Goal: Task Accomplishment & Management: Complete application form

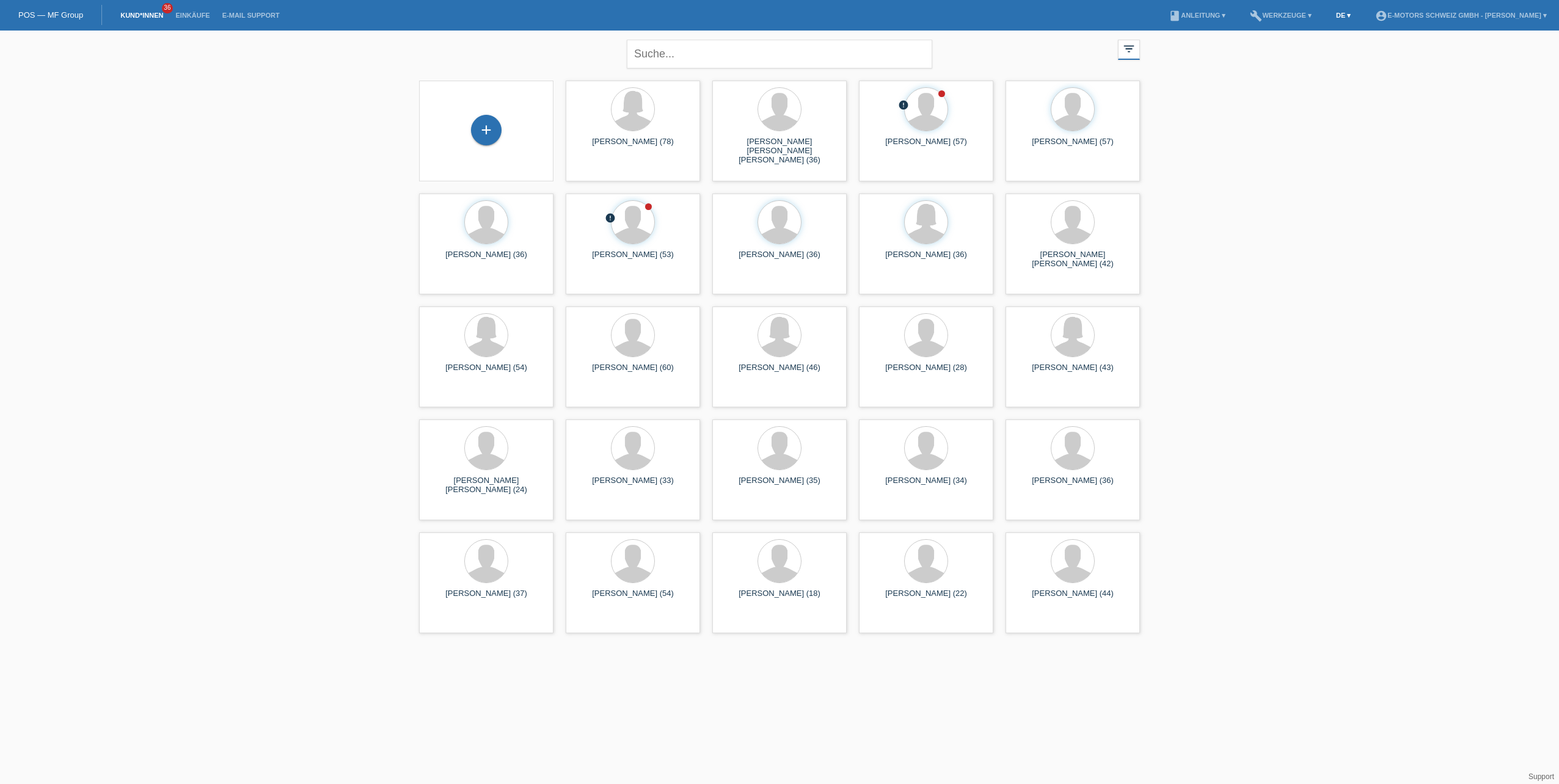
click at [1330, 12] on link "DE ▾" at bounding box center [1343, 15] width 27 height 7
click at [1306, 46] on span "Français" at bounding box center [1294, 46] width 34 height 14
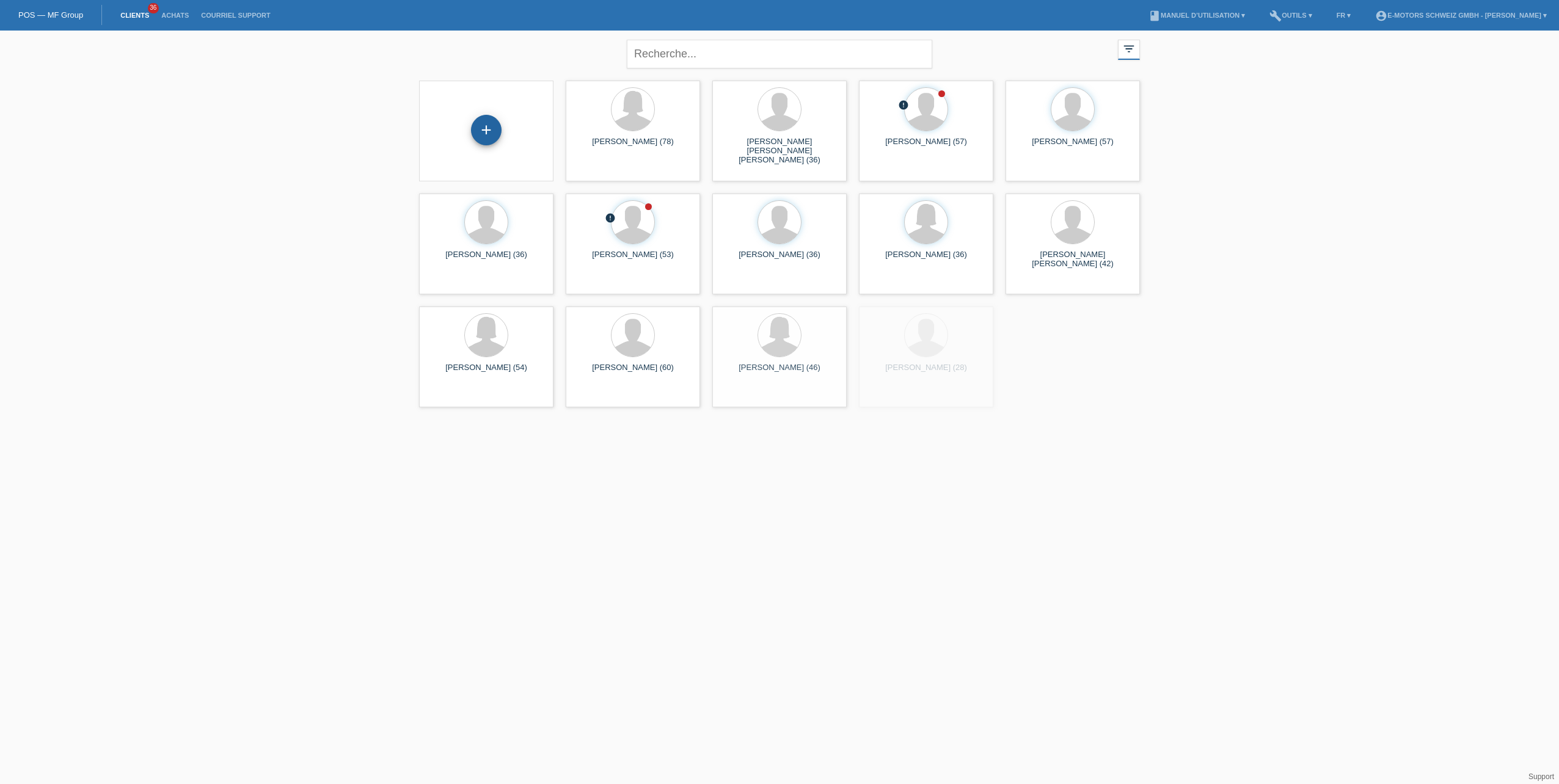
click at [492, 129] on div "+" at bounding box center [486, 130] width 31 height 31
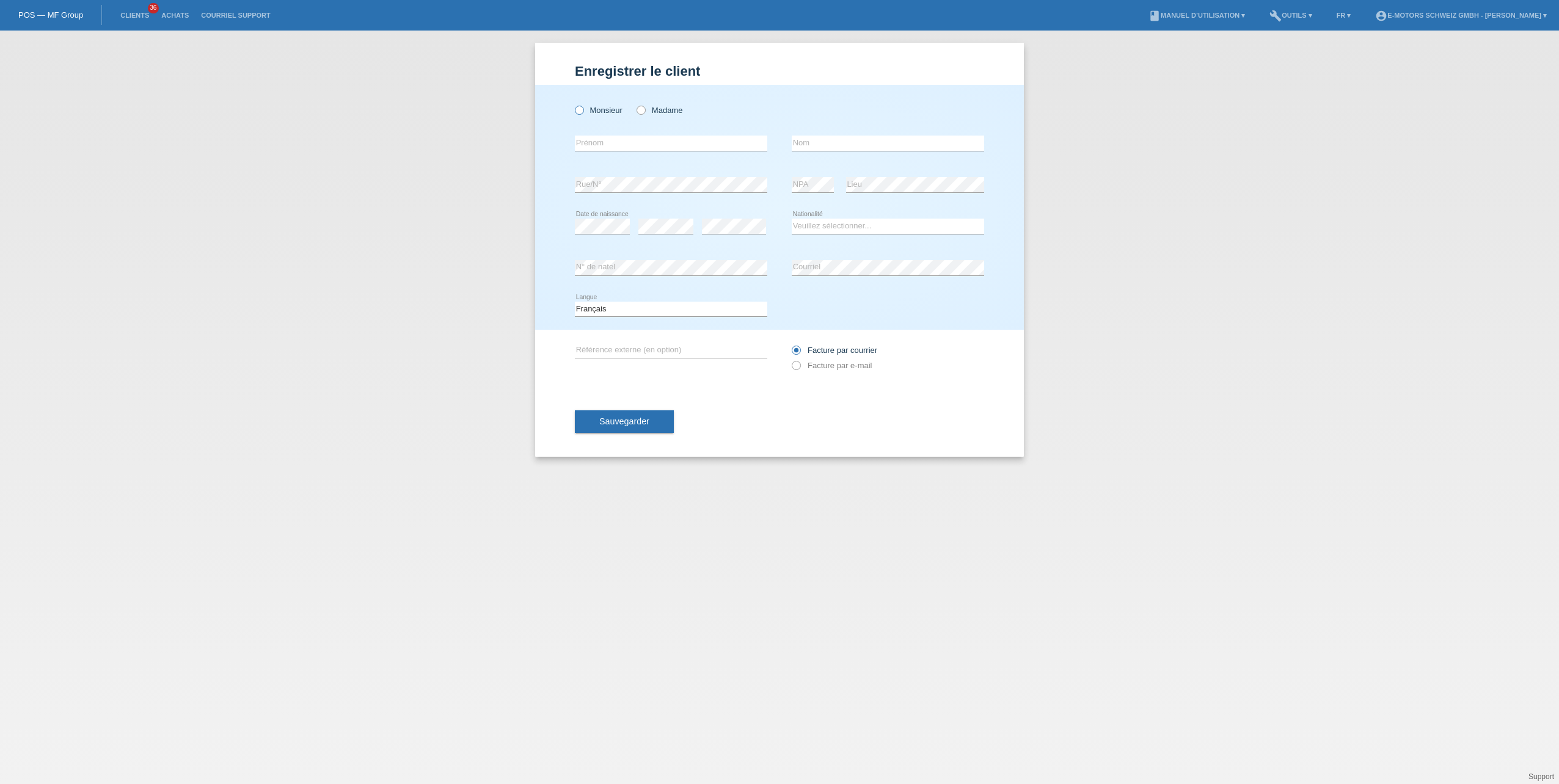
click at [573, 104] on icon at bounding box center [573, 104] width 0 height 0
click at [578, 110] on input "Monsieur" at bounding box center [579, 110] width 8 height 8
radio input "true"
click at [596, 143] on input "text" at bounding box center [671, 143] width 192 height 15
type input "Anthonio"
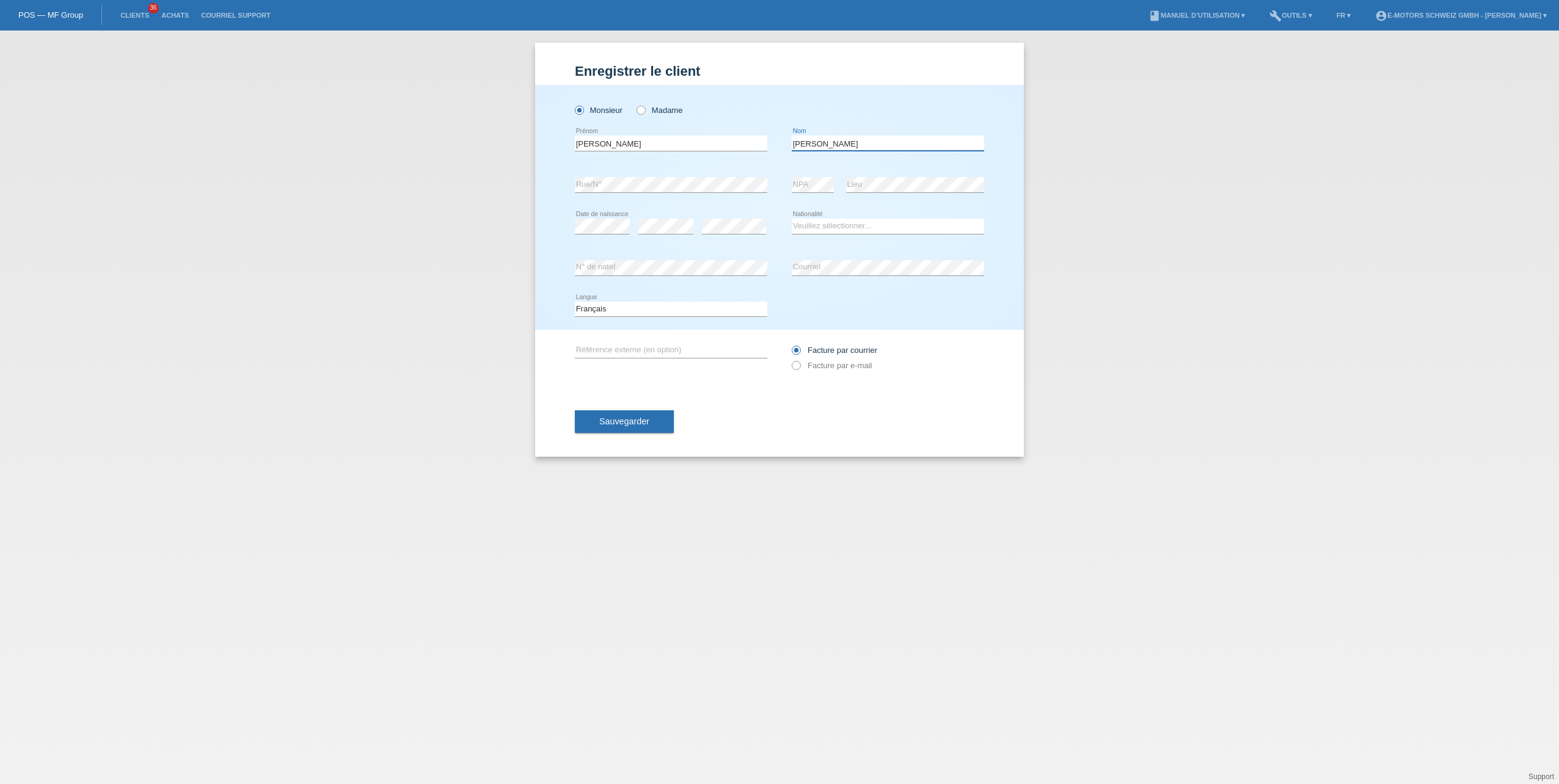
type input "De giorgi"
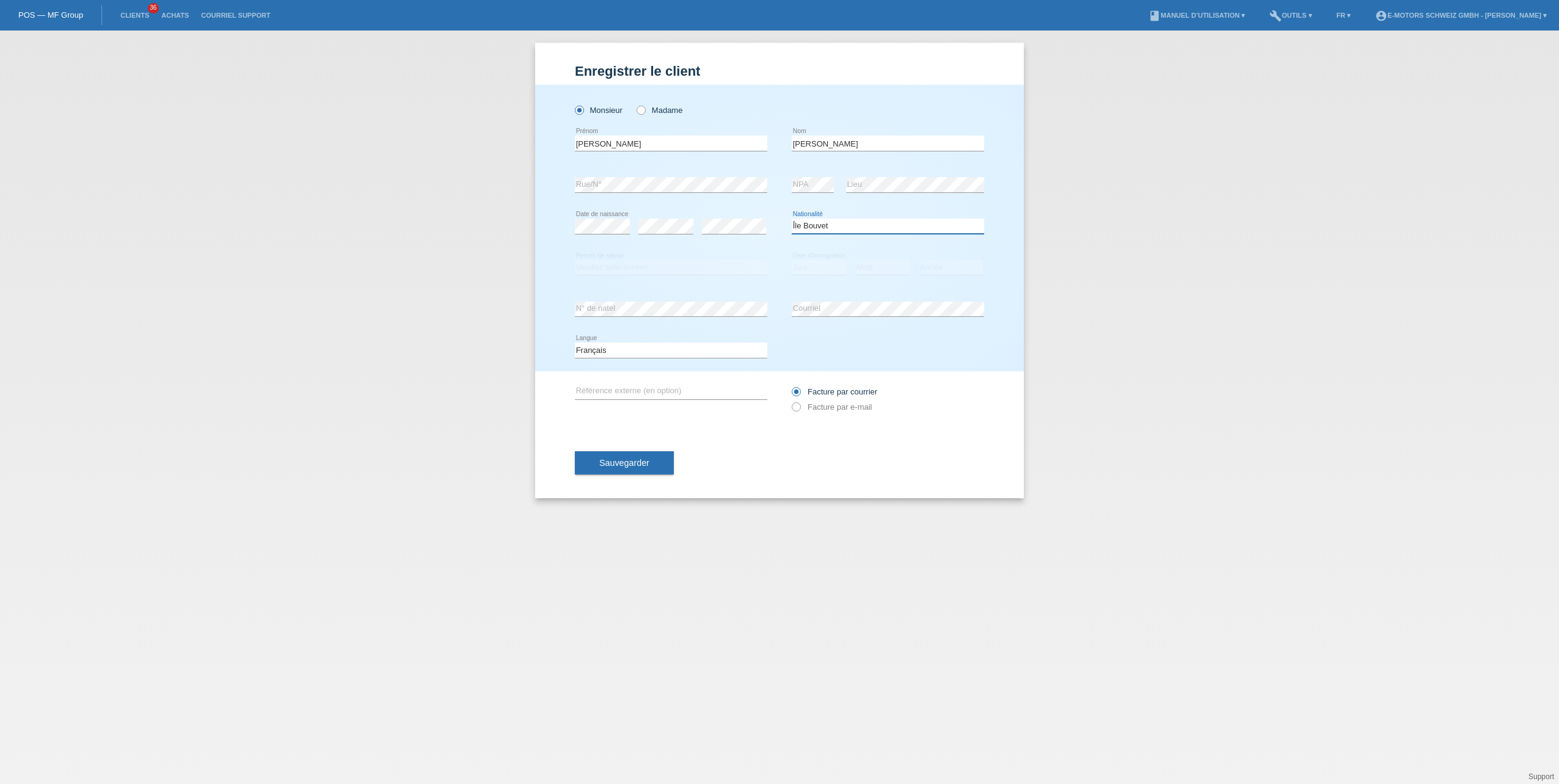
select select "IT"
click at [611, 272] on select "Veuillez sélectionner... C B B - Statut de réfugié Autre" at bounding box center [671, 268] width 192 height 14
select select "C"
click at [575, 260] on select "Veuillez sélectionner... C B B - Statut de réfugié Autre" at bounding box center [671, 268] width 192 height 14
click at [823, 266] on select "Jour 01 02 03 04 05 06 07 08 09 10 11" at bounding box center [819, 268] width 55 height 14
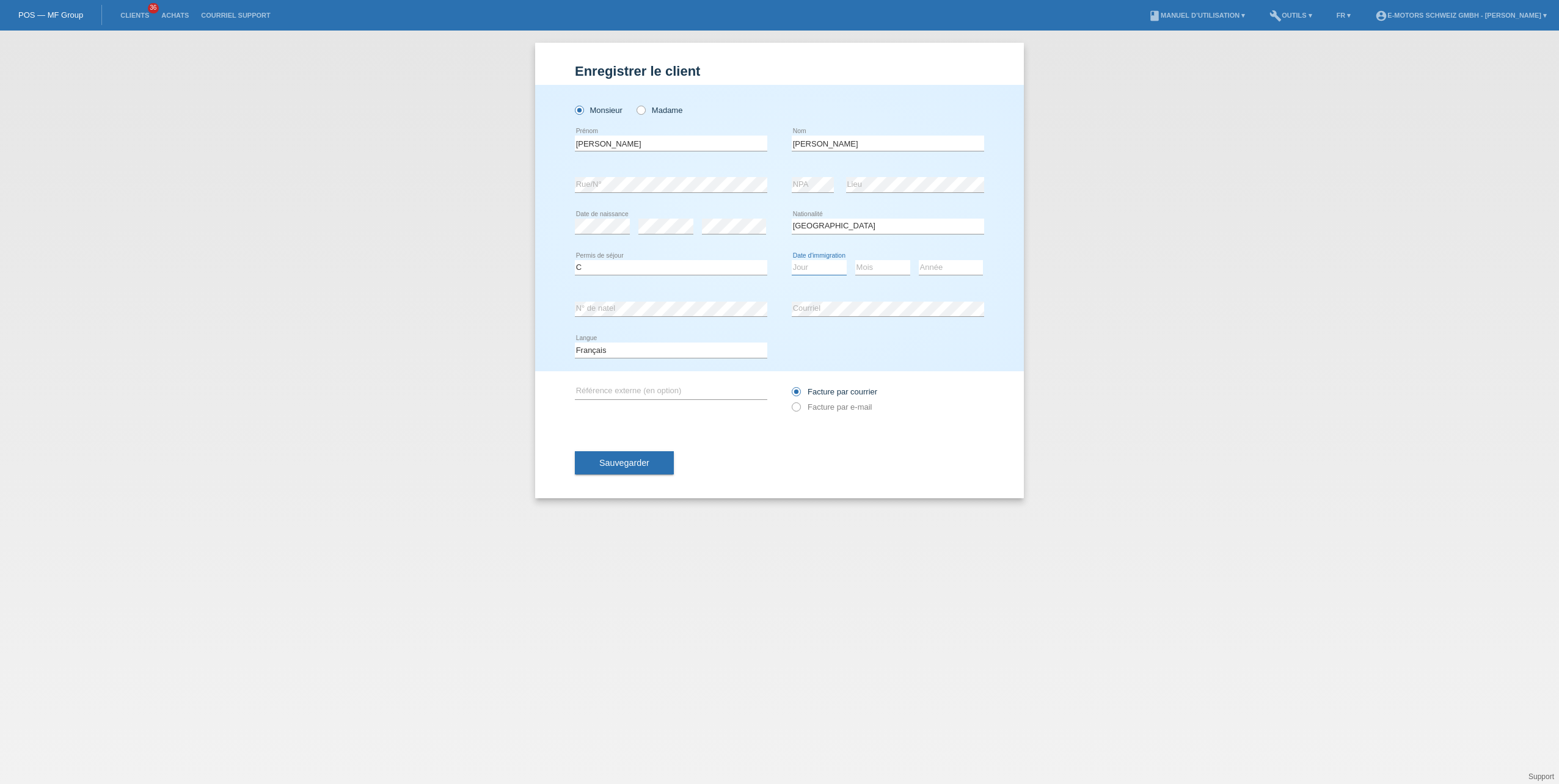
click at [811, 263] on select "Jour 01 02 03 04 05 06 07 08 09 10 11" at bounding box center [819, 268] width 55 height 14
select select "30"
click at [792, 260] on select "Jour 01 02 03 04 05 06 07 08 09 10 11" at bounding box center [819, 268] width 55 height 14
click at [879, 269] on select "Mois 01 02 03 04 05 06 07 08 09 10 11" at bounding box center [883, 268] width 55 height 14
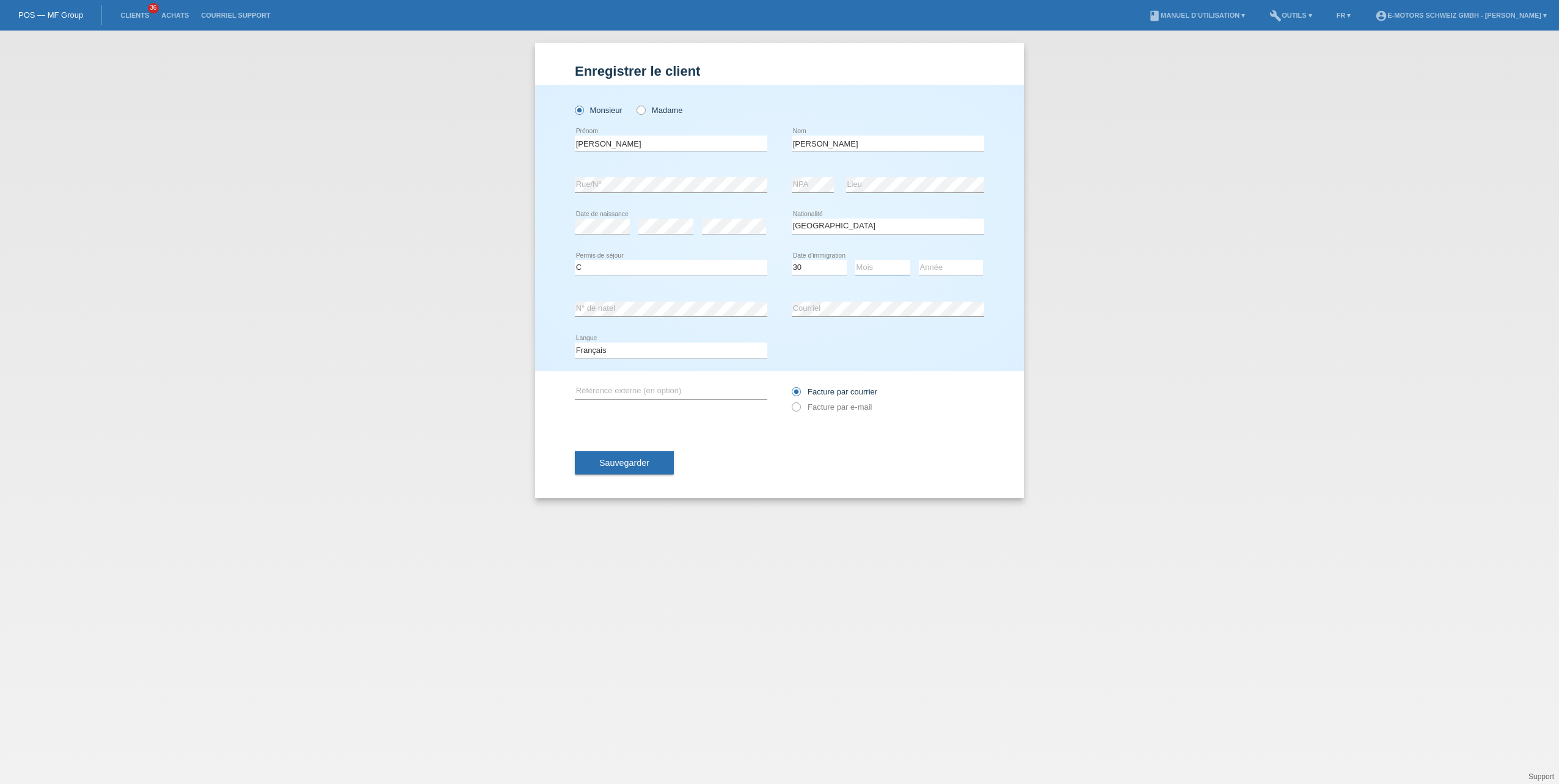
select select "04"
click at [855, 260] on select "Mois 01 02 03 04 05 06 07 08 09 10 11" at bounding box center [883, 268] width 55 height 14
click at [925, 268] on select "Année 2025 2024 2023 2022 2021 2020 2019 2018 2017 2016 2015 2014 2013 2012 201…" at bounding box center [951, 268] width 64 height 14
click at [821, 287] on div "Jour 01 02 03 04 05 06 07 08 09 10 11 12 13 14 15 16" at bounding box center [819, 268] width 55 height 41
click at [601, 138] on input "Anthonio" at bounding box center [671, 143] width 192 height 15
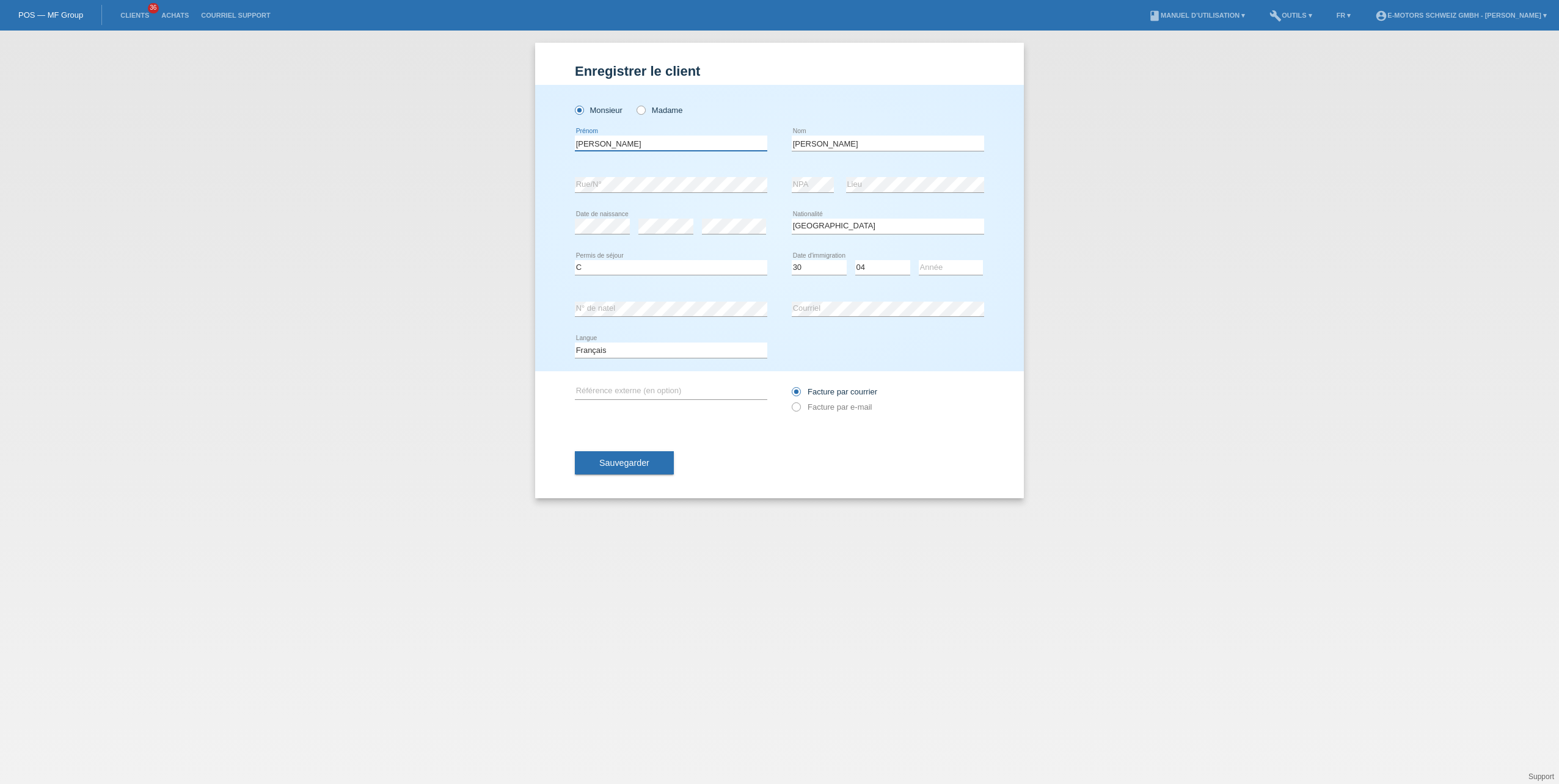
click at [601, 138] on input "Anthonio" at bounding box center [671, 143] width 192 height 15
drag, startPoint x: 834, startPoint y: 142, endPoint x: 735, endPoint y: 146, distance: 99.1
click at [735, 146] on div "Anthonio error Prénom De giorgi error Nom" at bounding box center [780, 143] width 410 height 41
click at [809, 268] on select "Jour 01 02 03 04 05 06 07 08 09 10 11" at bounding box center [819, 268] width 55 height 14
click at [792, 260] on select "Jour 01 02 03 04 05 06 07 08 09 10 11" at bounding box center [819, 268] width 55 height 14
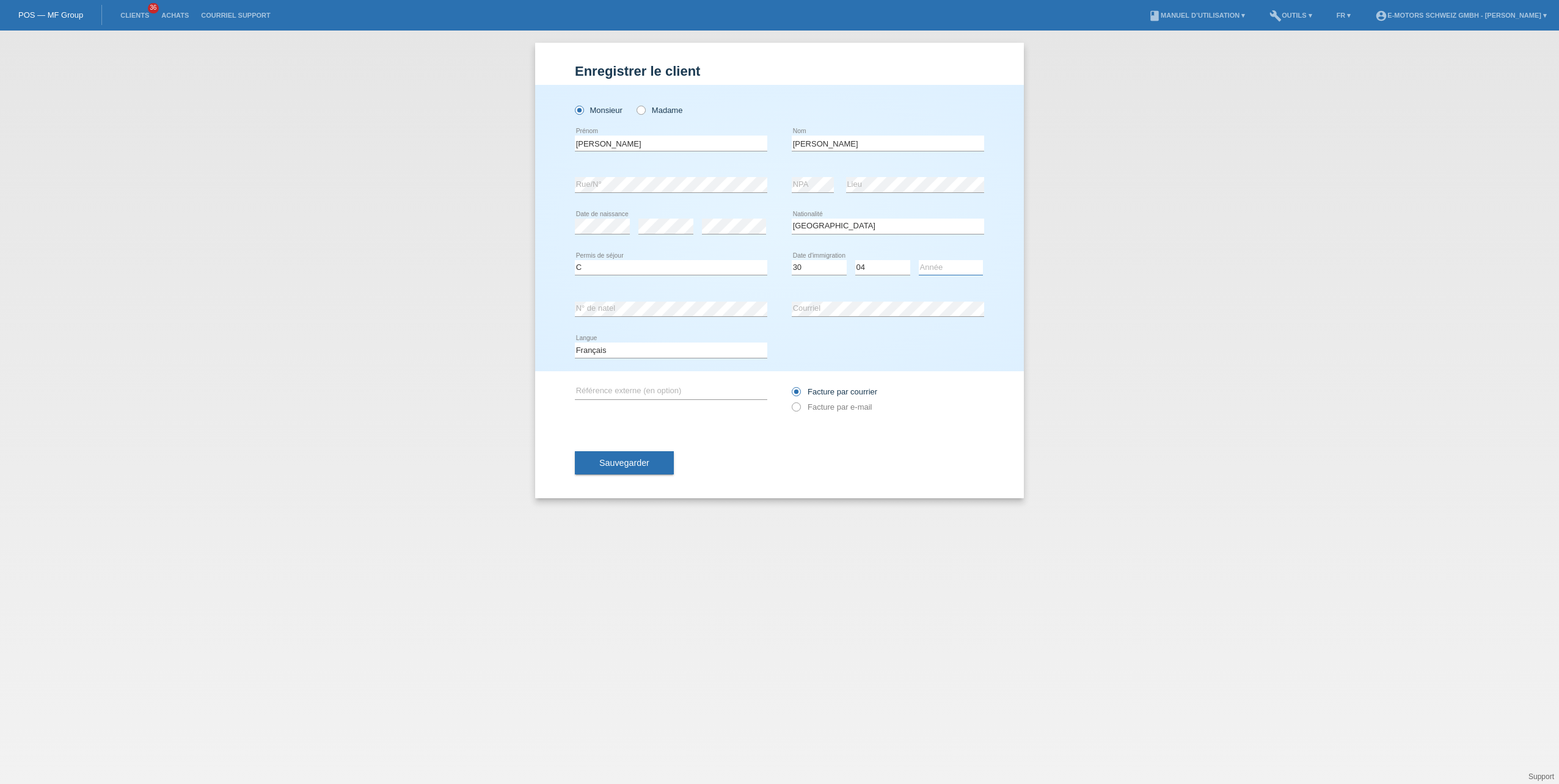
click at [930, 269] on select "Année 2025 2024 2023 2022 2021 2020 2019 2018 2017 2016 2015 2014 2013 2012 201…" at bounding box center [951, 268] width 64 height 14
select select "1988"
click at [958, 265] on select "Année 2025 2024 2023 2022 2021 2020 2019 2018 2017 2016 2015 2014 2013 2012 201…" at bounding box center [951, 268] width 64 height 14
click at [628, 463] on span "Sauvegarder" at bounding box center [624, 463] width 50 height 10
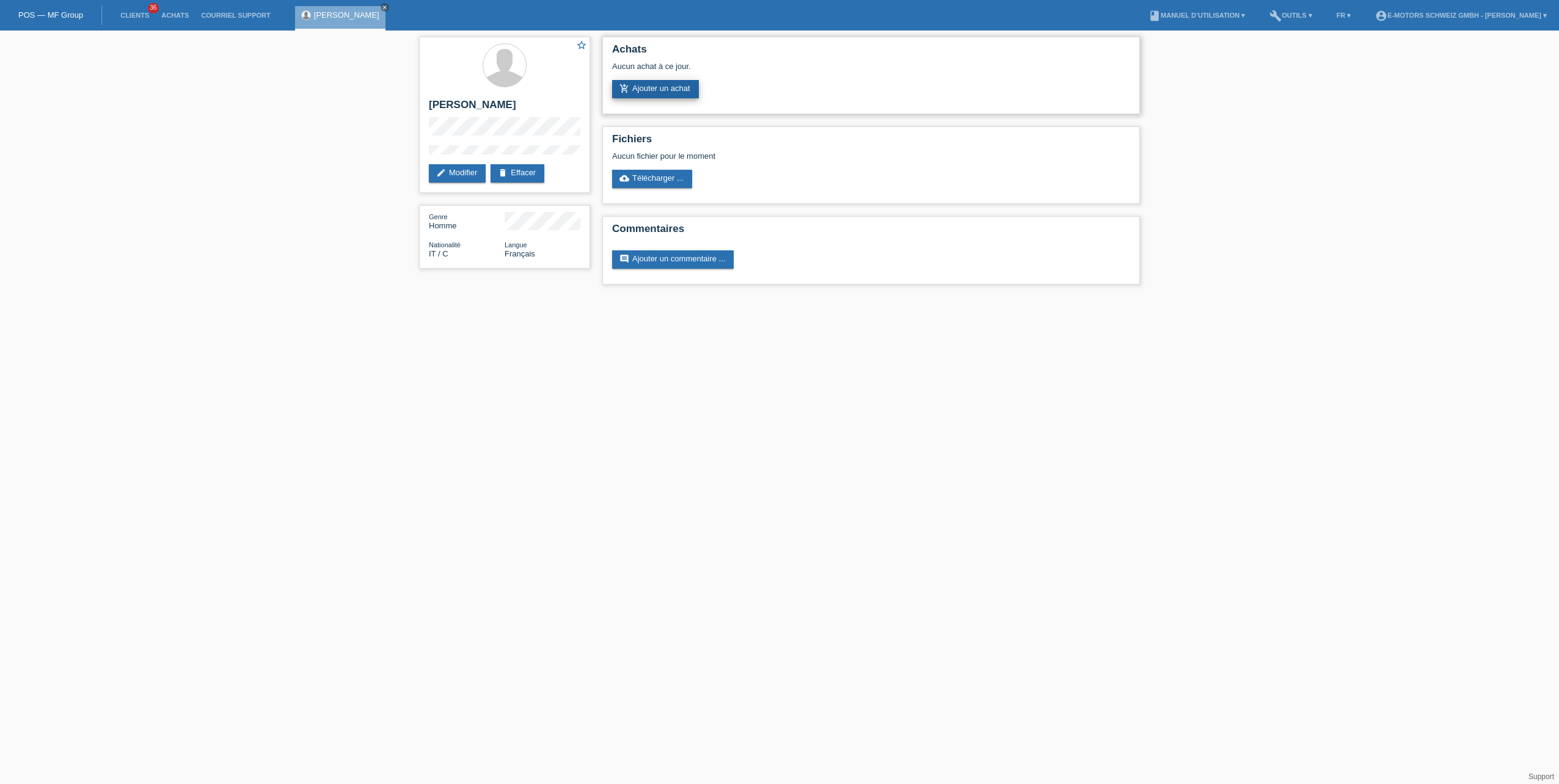
click at [649, 93] on link "add_shopping_cart Ajouter un achat" at bounding box center [656, 89] width 87 height 18
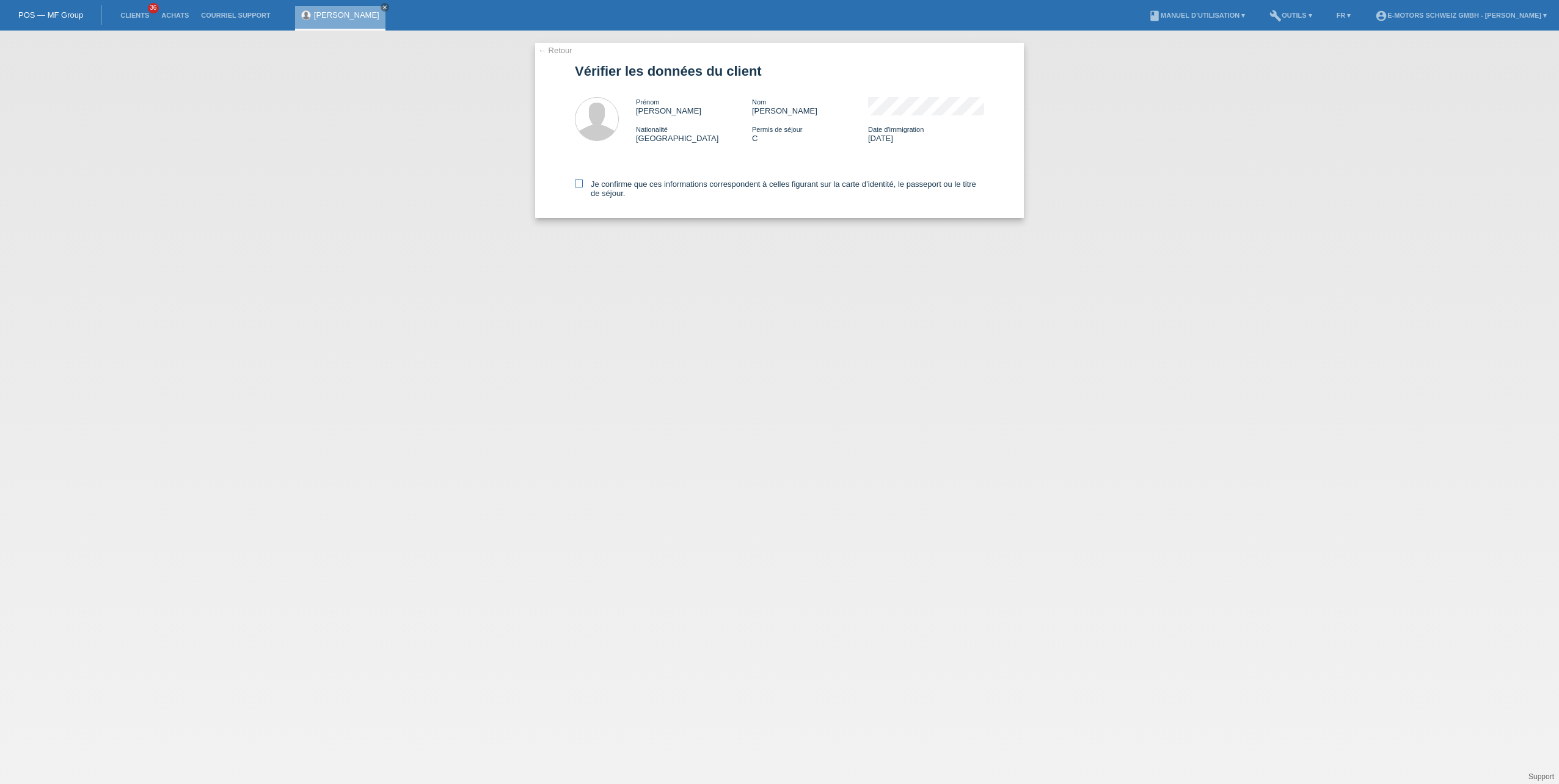
click at [580, 186] on icon at bounding box center [579, 184] width 8 height 8
click at [580, 186] on input "Je confirme que ces informations correspondent à celles figurant sur la carte d…" at bounding box center [579, 184] width 8 height 8
checkbox input "true"
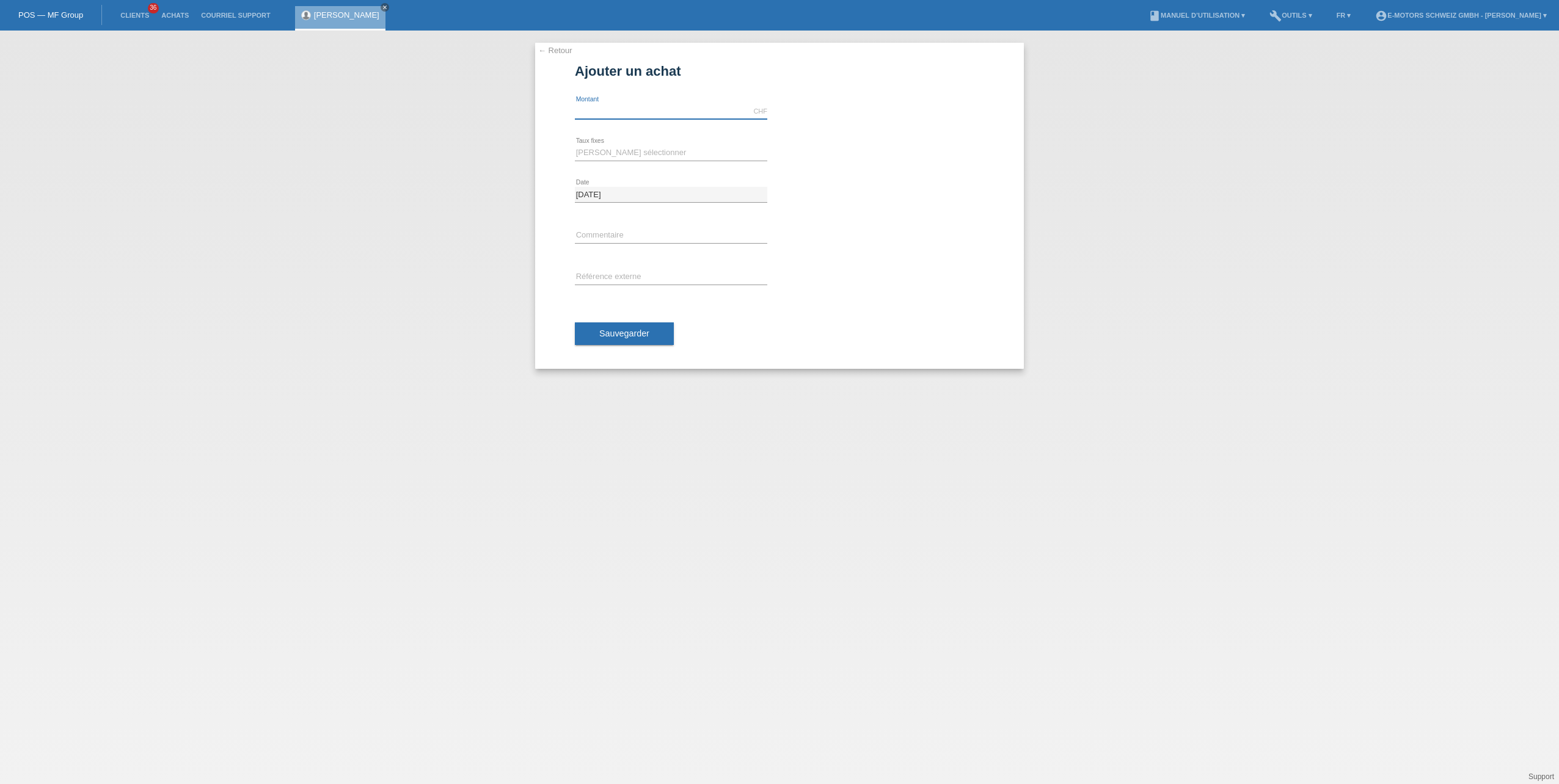
click at [580, 108] on input "text" at bounding box center [671, 111] width 192 height 15
type input "3800.00"
click at [624, 335] on span "Sauvegarder" at bounding box center [624, 333] width 50 height 10
click at [624, 152] on select "Veuillez sélectionner 12 versements 24 versements 36 versements 48 versements" at bounding box center [671, 153] width 192 height 14
select select "214"
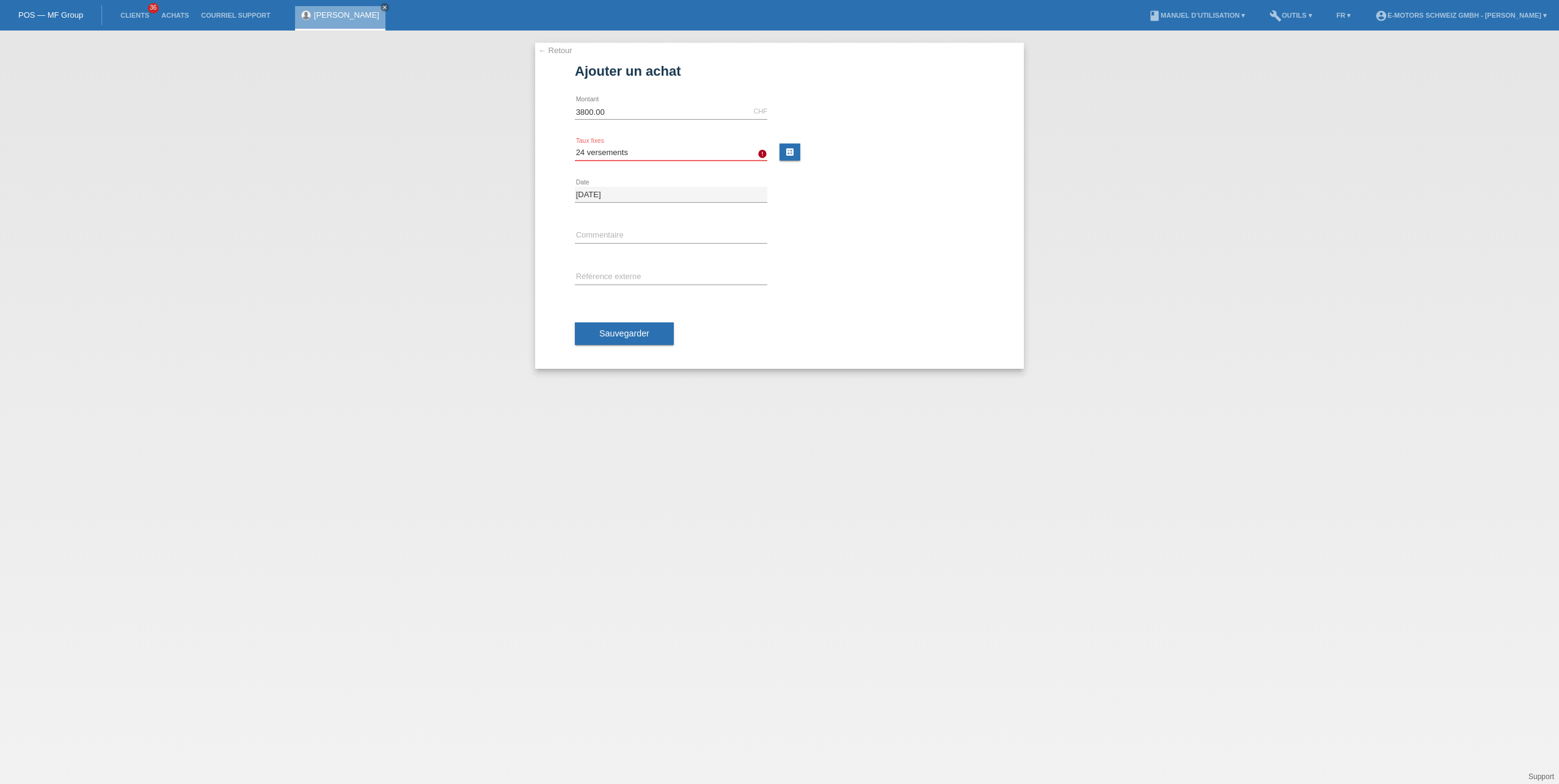
click at [575, 146] on select "Veuillez sélectionner 12 versements 24 versements 36 versements 48 versements" at bounding box center [671, 153] width 192 height 14
click at [616, 333] on span "Sauvegarder" at bounding box center [624, 333] width 50 height 10
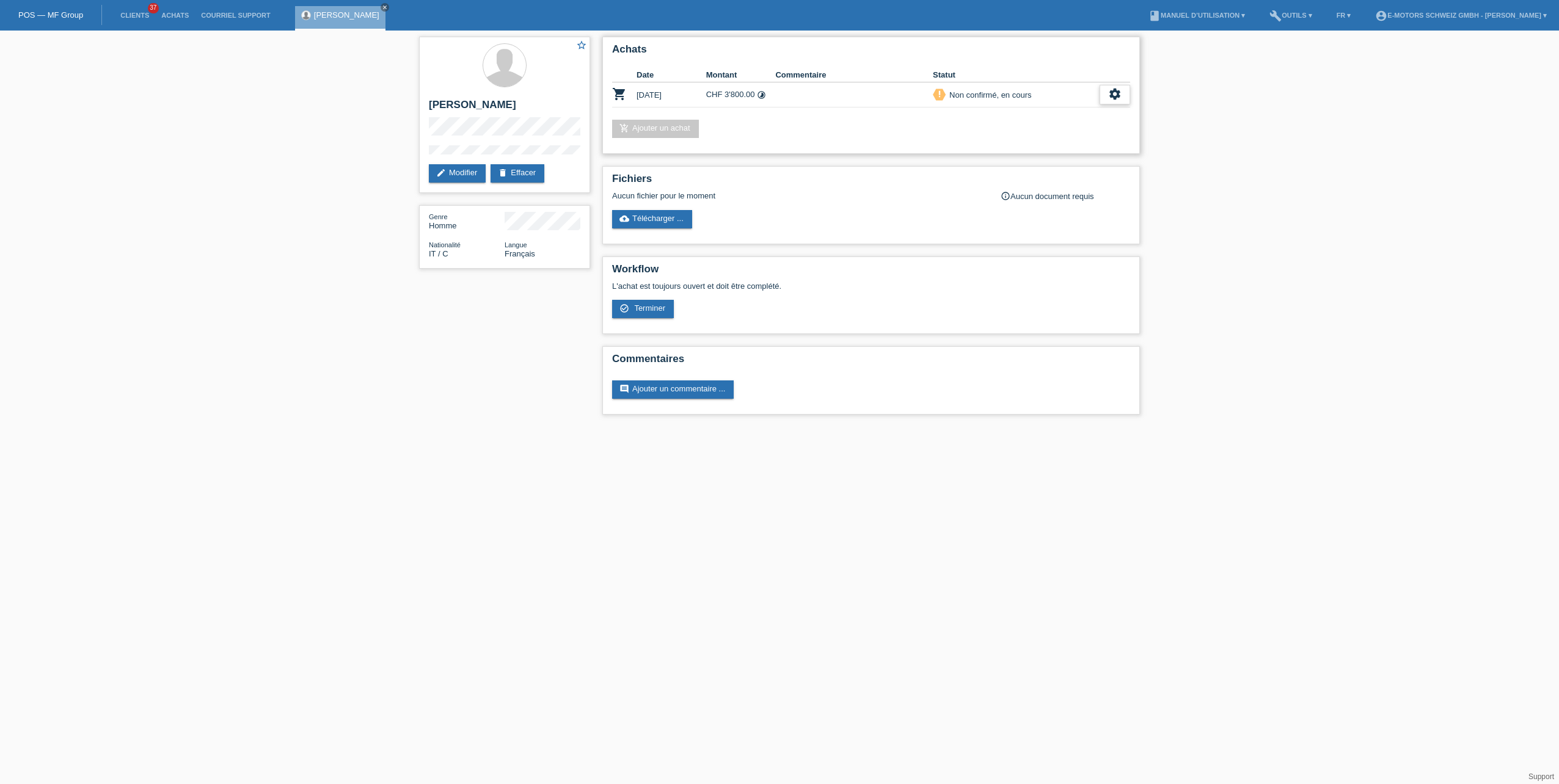
click at [1109, 89] on icon "settings" at bounding box center [1115, 94] width 13 height 13
click at [1122, 93] on div "settings" at bounding box center [1115, 94] width 31 height 20
click at [1042, 151] on span "Terminer" at bounding box center [1029, 150] width 35 height 14
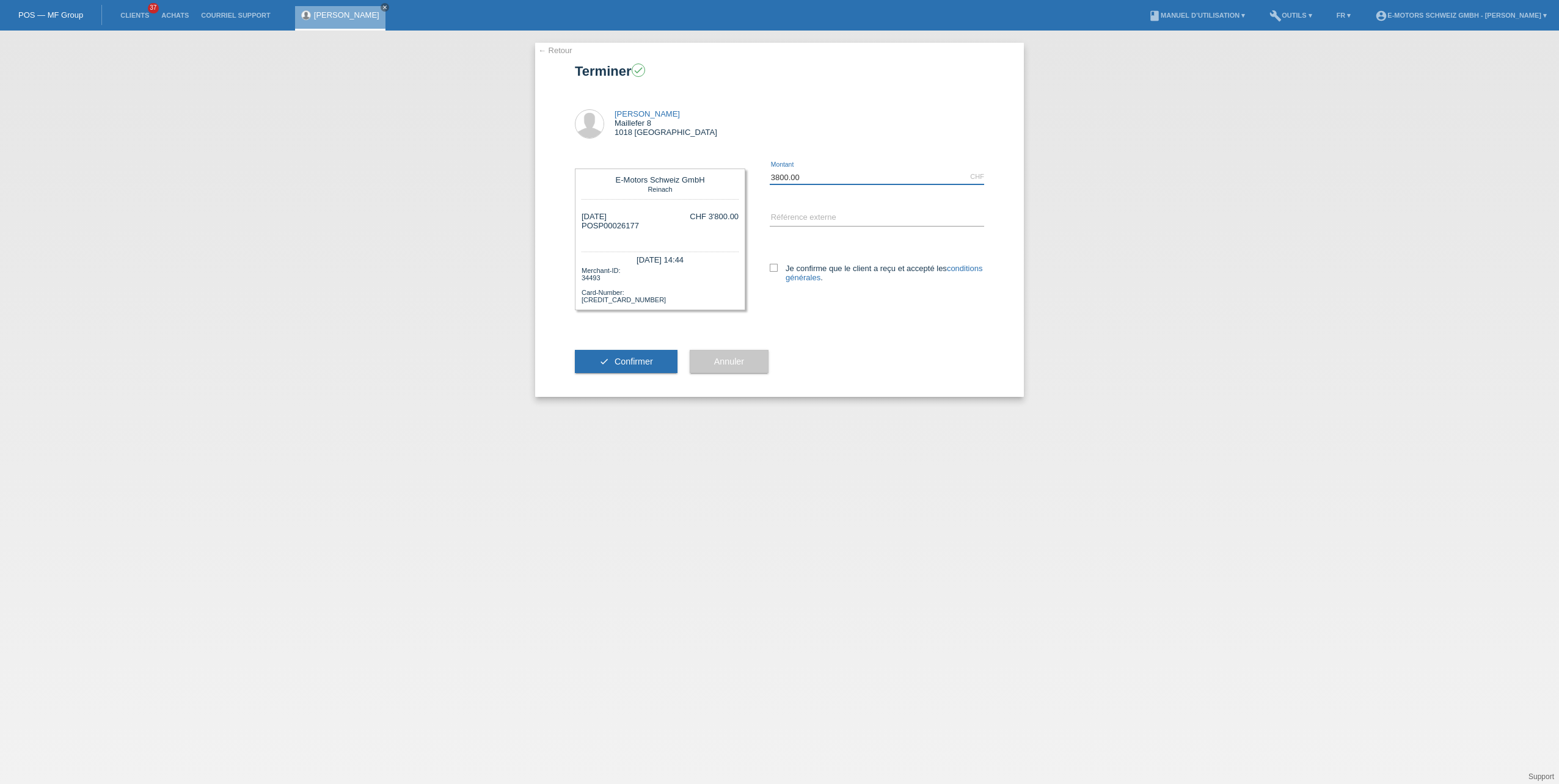
drag, startPoint x: 809, startPoint y: 178, endPoint x: 479, endPoint y: 154, distance: 330.9
click at [479, 154] on div "← Retour Terminer check Anthonio De giorgi [STREET_ADDRESS] 3800.00" at bounding box center [779, 407] width 1559 height 754
type input "3790.00"
click at [777, 268] on icon at bounding box center [774, 268] width 8 height 8
click at [777, 268] on input "Je confirme que le client a reçu et accepté les conditions générales ." at bounding box center [774, 268] width 8 height 8
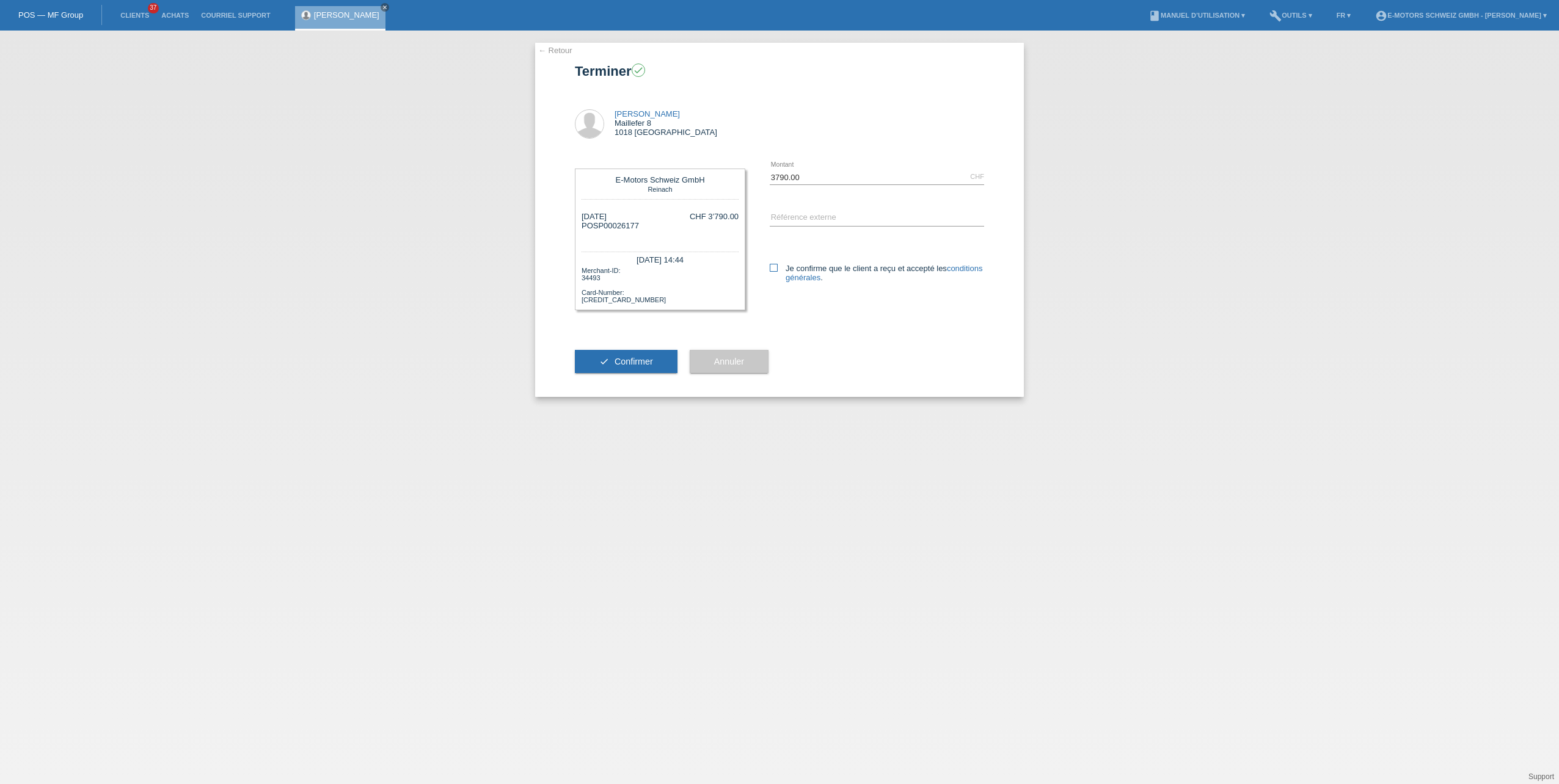
checkbox input "true"
click at [633, 360] on span "Confirmer" at bounding box center [633, 361] width 39 height 10
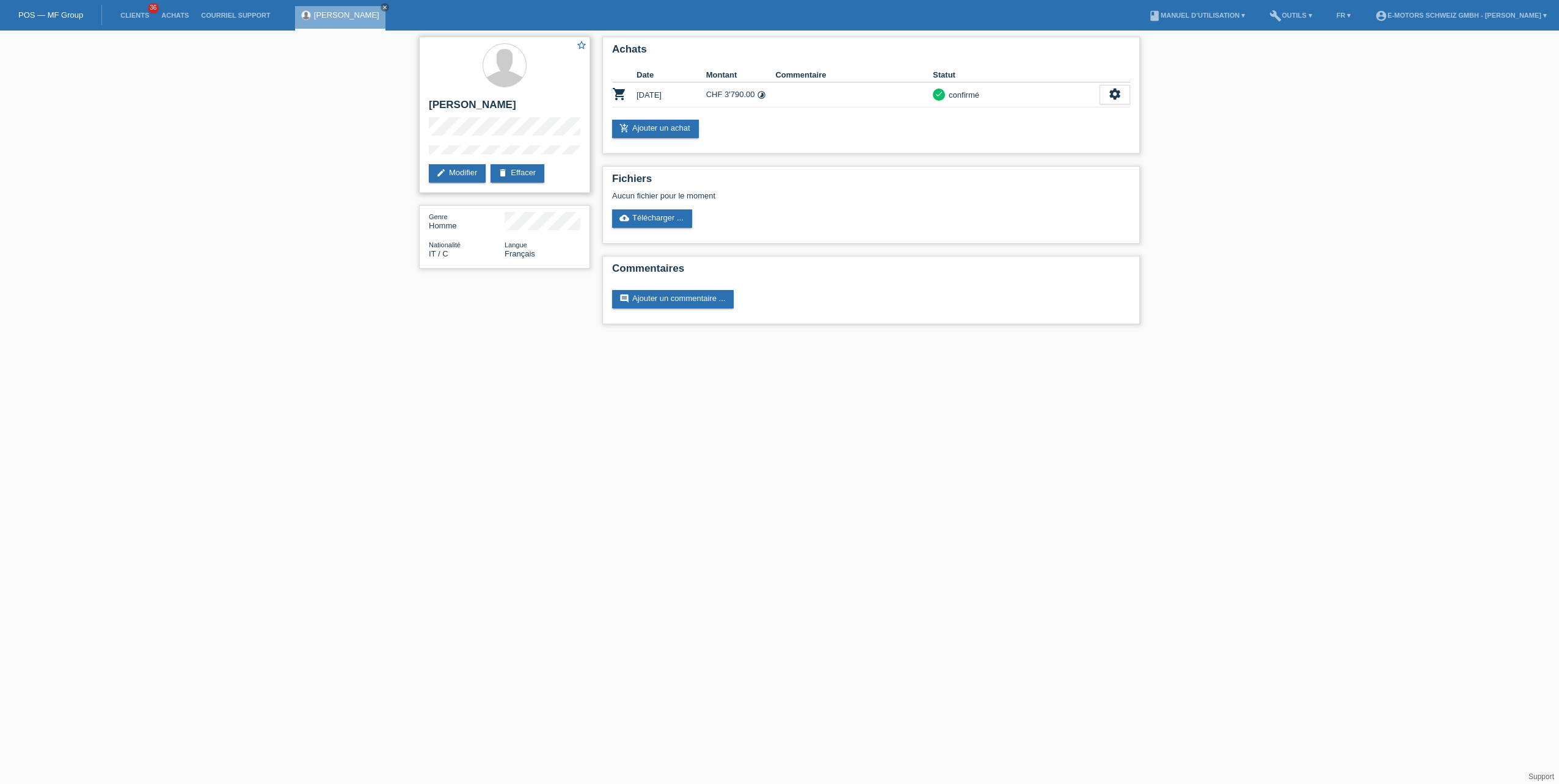
click at [459, 107] on h2 "[PERSON_NAME]" at bounding box center [504, 108] width 152 height 18
copy h2 "[PERSON_NAME]"
drag, startPoint x: 523, startPoint y: 103, endPoint x: 479, endPoint y: 110, distance: 44.6
click at [479, 110] on h2 "[PERSON_NAME]" at bounding box center [504, 108] width 152 height 18
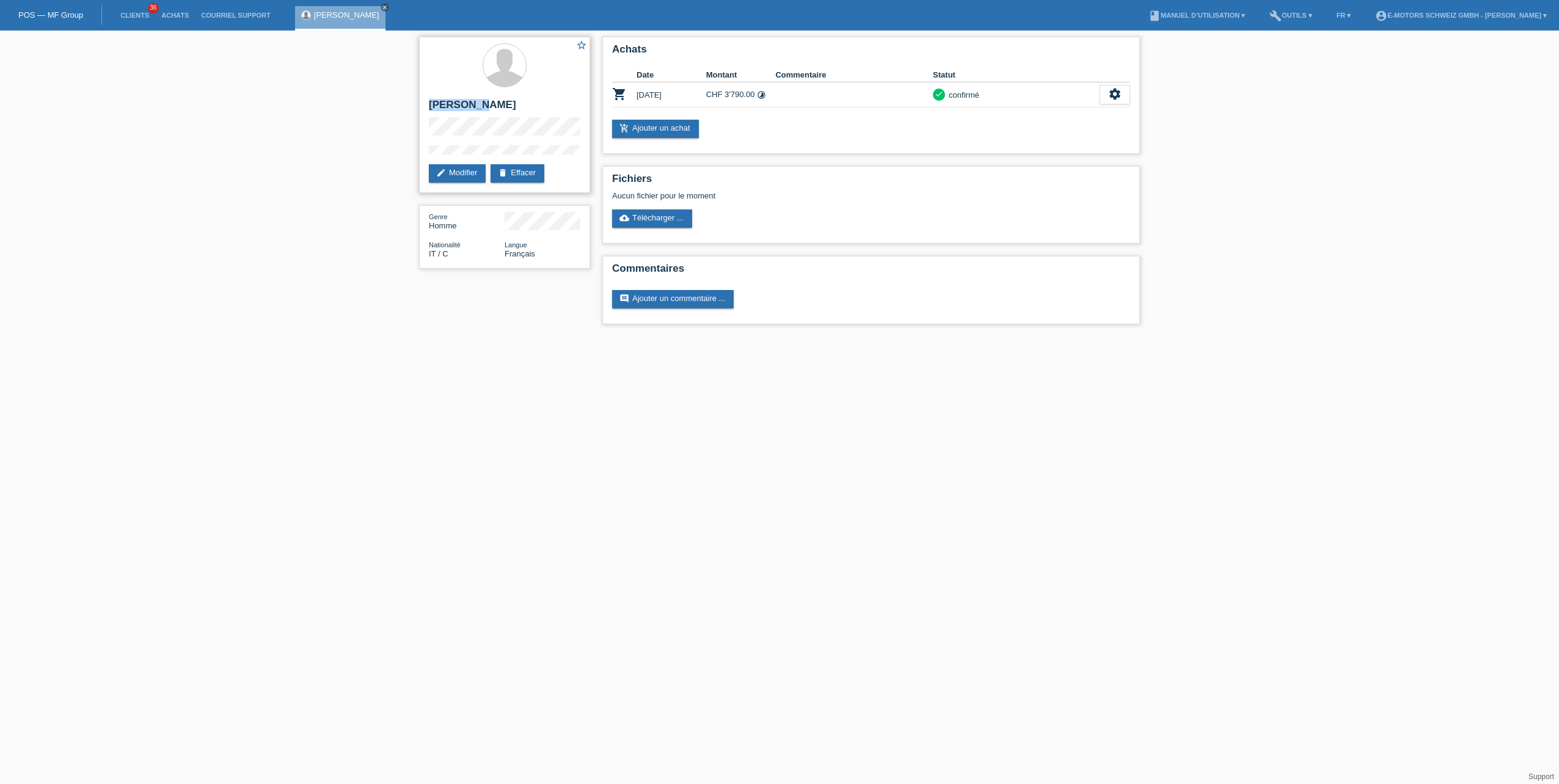
copy h2 "[PERSON_NAME]"
drag, startPoint x: 448, startPoint y: 104, endPoint x: 455, endPoint y: 102, distance: 7.3
click at [455, 102] on h2 "[PERSON_NAME]" at bounding box center [504, 108] width 152 height 18
click at [468, 178] on link "edit Modifier" at bounding box center [457, 173] width 57 height 18
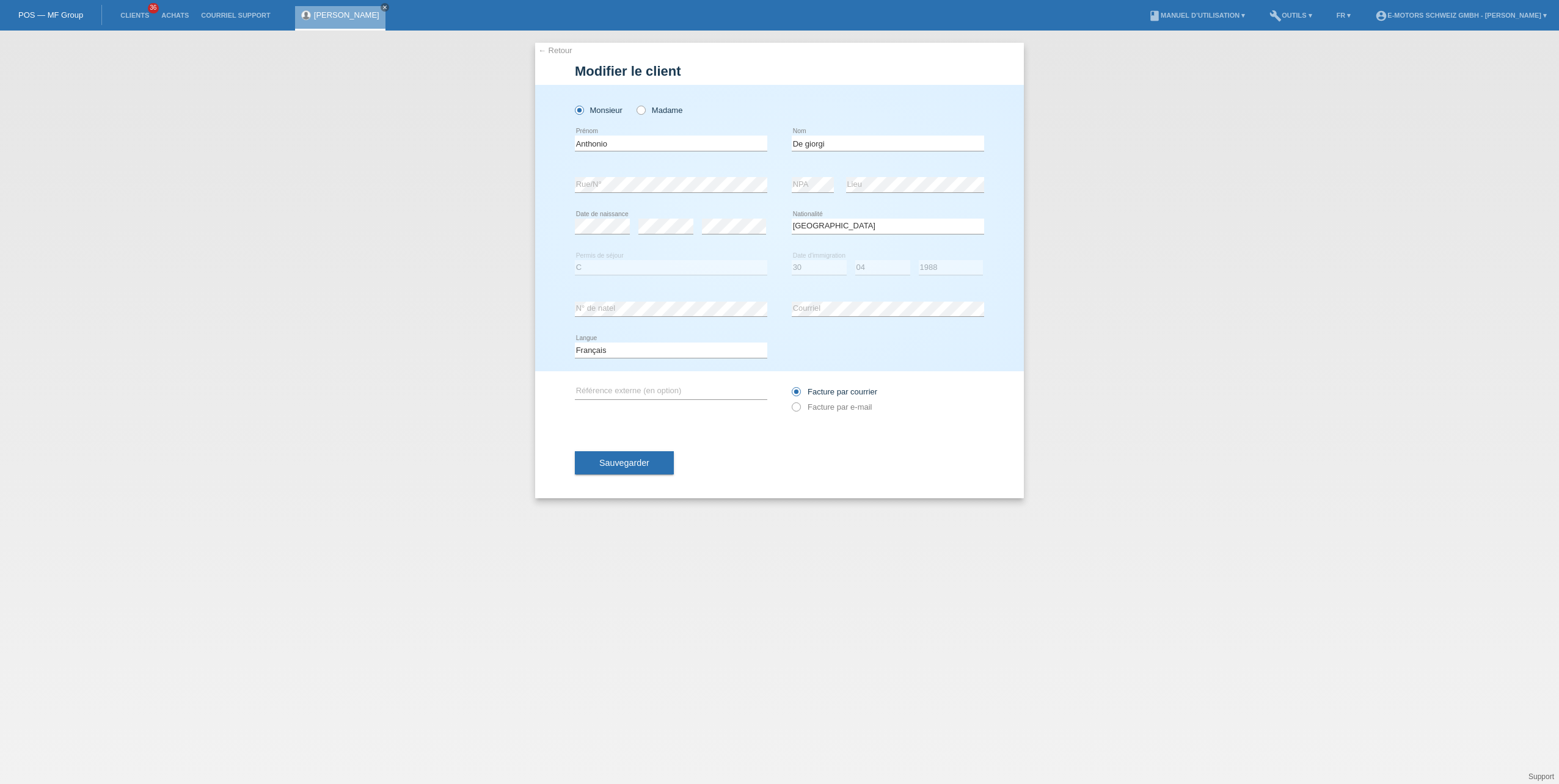
select select "IT"
select select "C"
select select "30"
select select "04"
select select "1988"
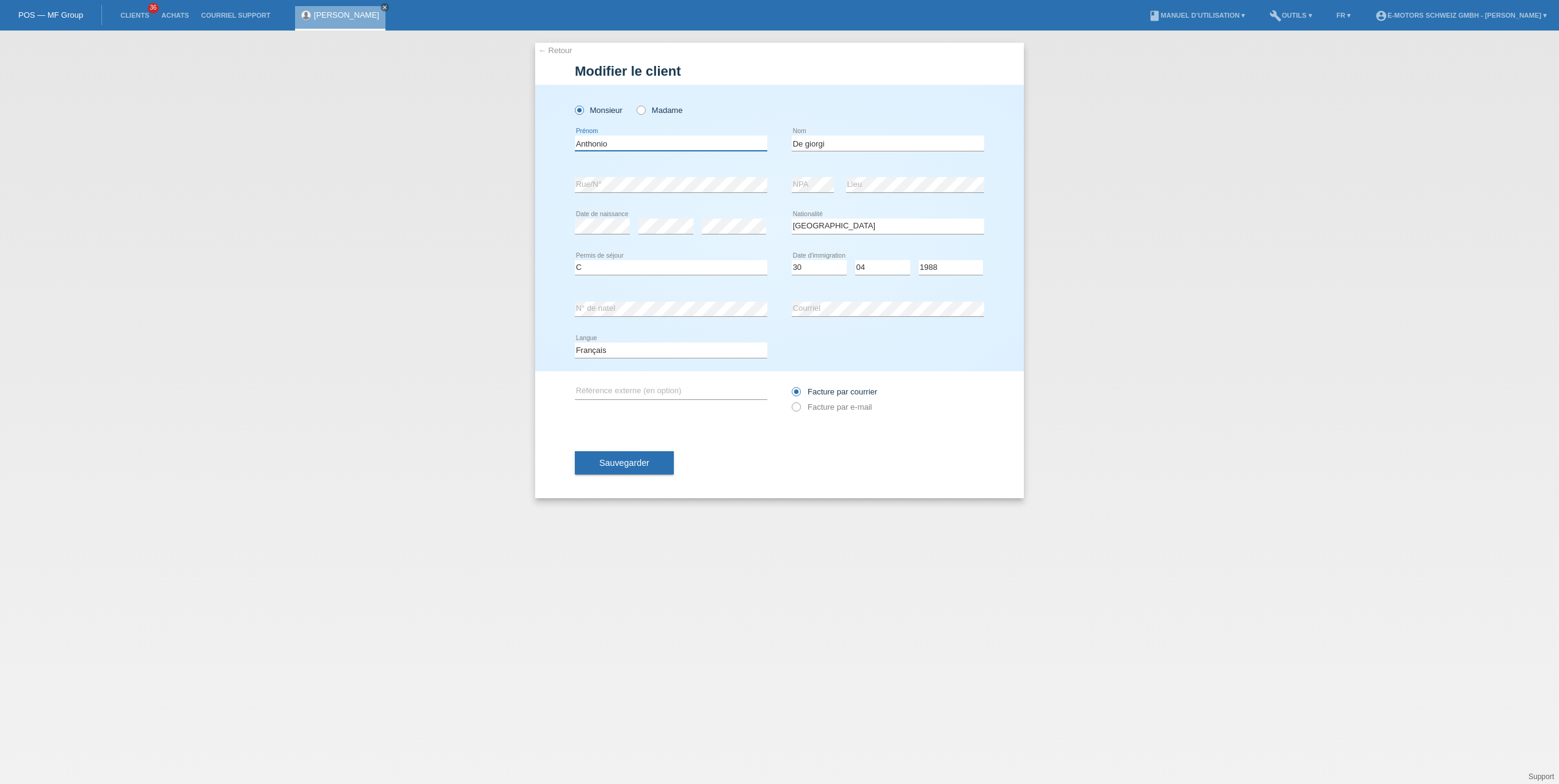
click at [593, 147] on input "Anthonio" at bounding box center [671, 143] width 192 height 15
type input "[PERSON_NAME]"
click at [809, 142] on input "De giorgi" at bounding box center [887, 143] width 192 height 15
type input "De Giorgi"
click at [640, 462] on span "Sauvegarder" at bounding box center [624, 463] width 50 height 10
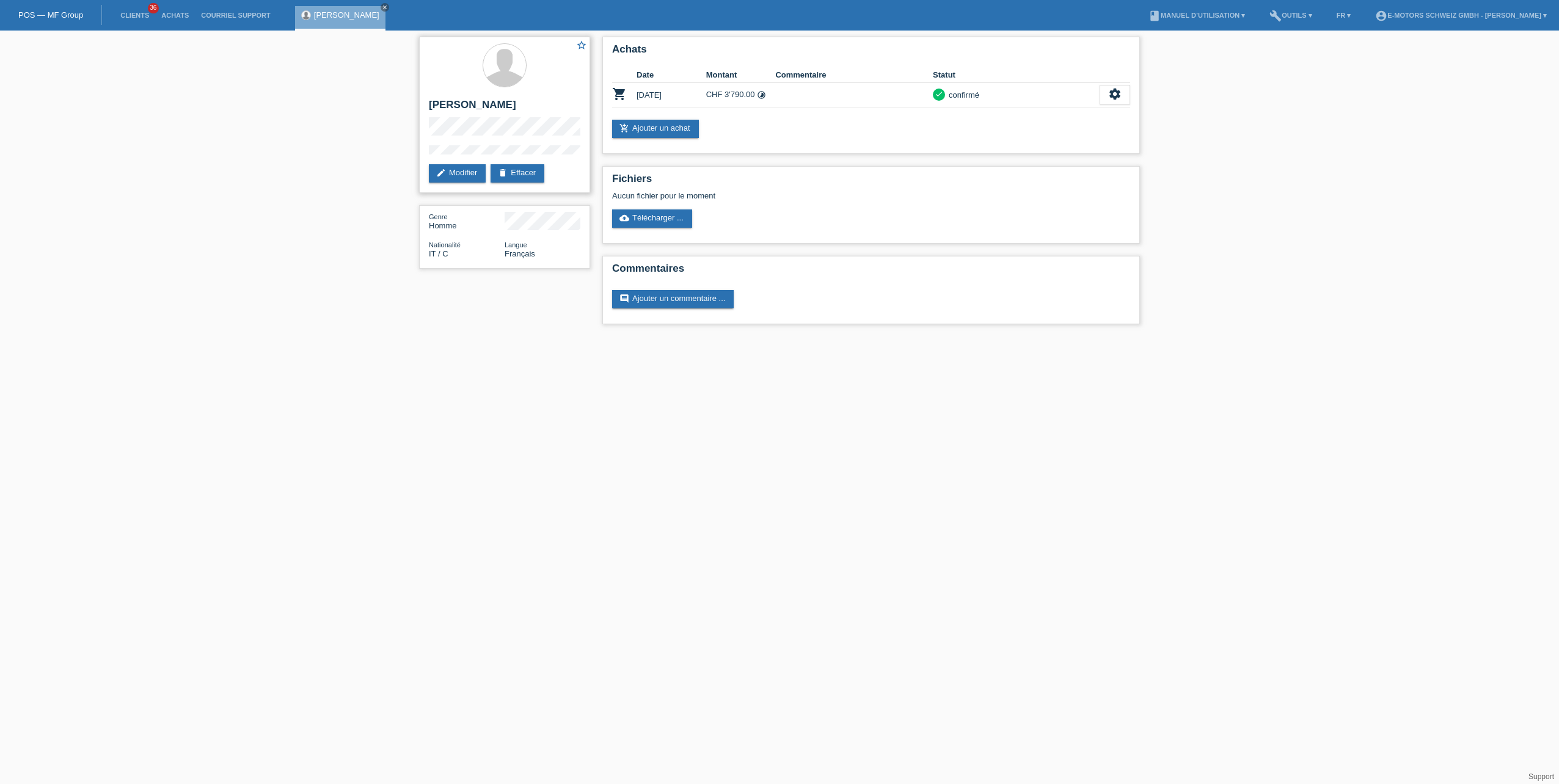
click at [428, 148] on div "star_border [PERSON_NAME] edit Modifier delete Effacer" at bounding box center [505, 115] width 171 height 156
